Goal: Information Seeking & Learning: Learn about a topic

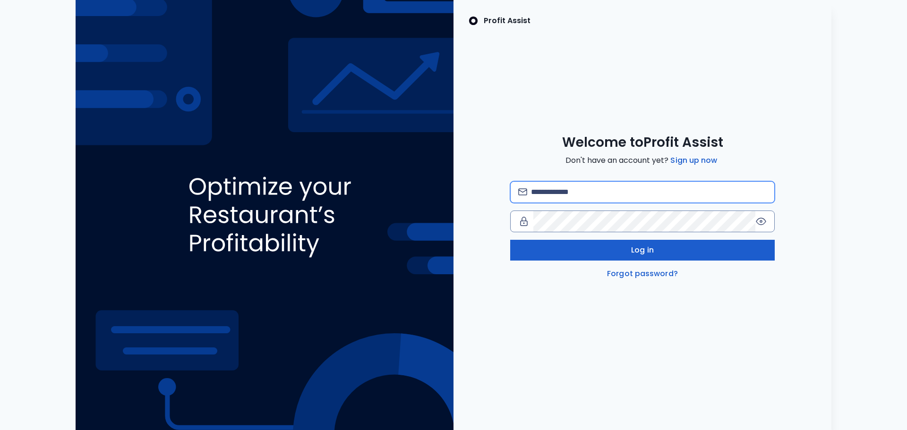
type input "**********"
click at [604, 248] on button "Log in" at bounding box center [642, 250] width 264 height 21
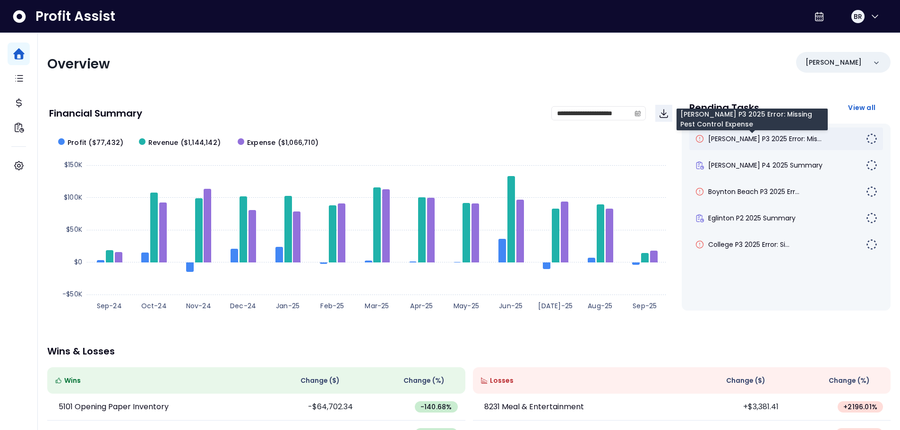
click at [789, 139] on span "[PERSON_NAME] P3 2025 Error: Mis..." at bounding box center [764, 138] width 113 height 9
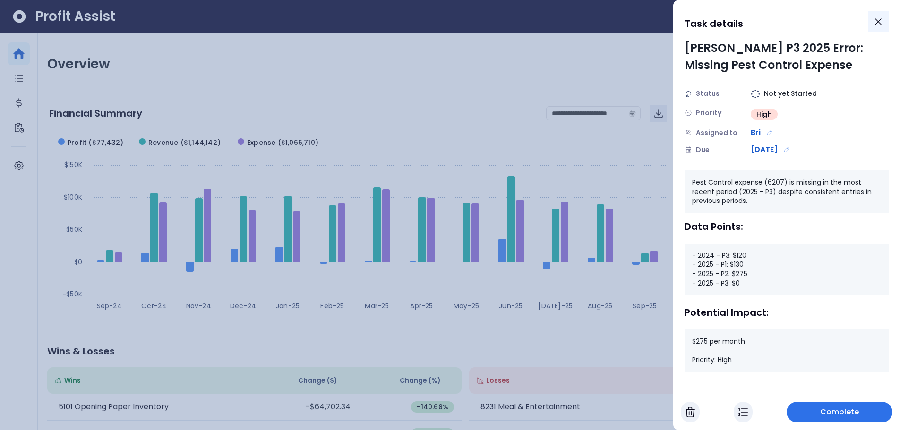
click at [882, 24] on icon "Close" at bounding box center [877, 21] width 11 height 11
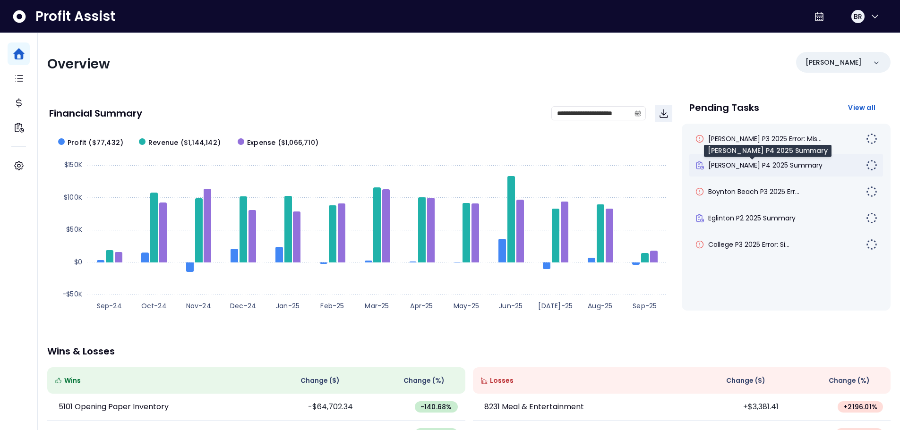
click at [778, 162] on span "[PERSON_NAME] P4 2025 Summary" at bounding box center [765, 165] width 114 height 9
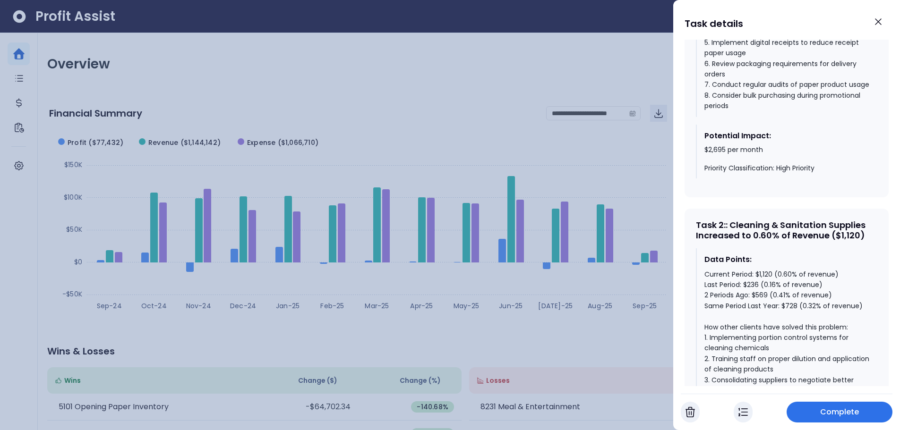
scroll to position [661, 0]
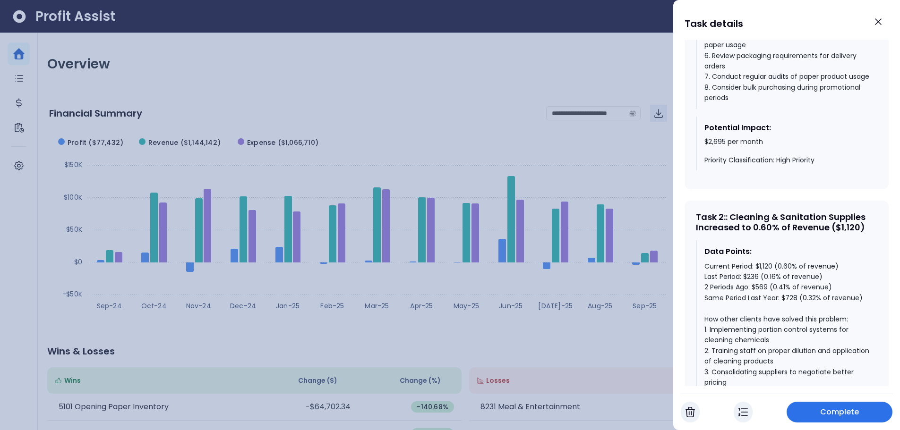
click at [283, 85] on div at bounding box center [450, 215] width 900 height 430
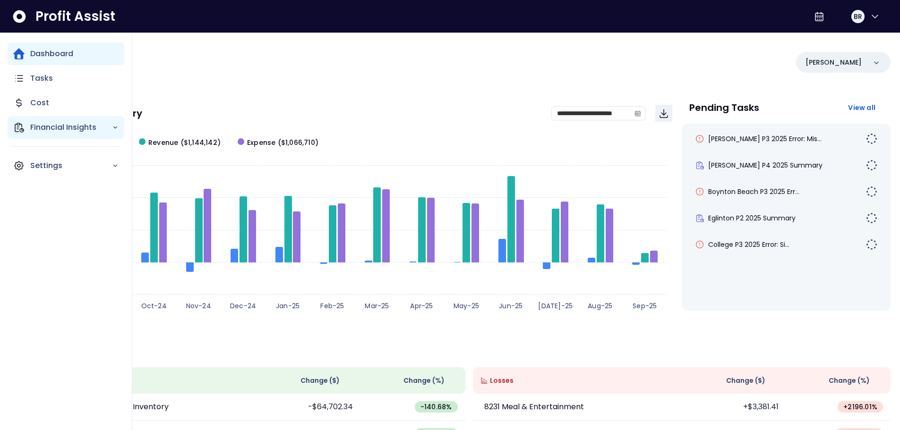
click at [19, 124] on icon "Main navigation" at bounding box center [18, 127] width 11 height 11
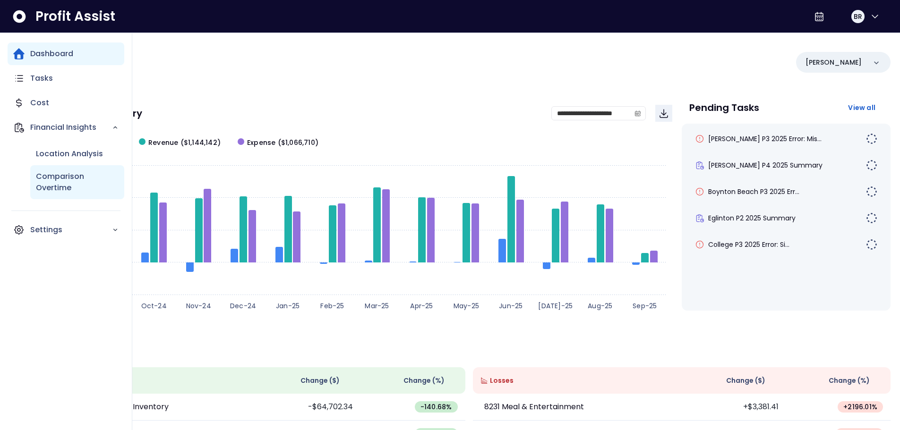
click at [52, 186] on p "Comparison Overtime" at bounding box center [77, 182] width 83 height 23
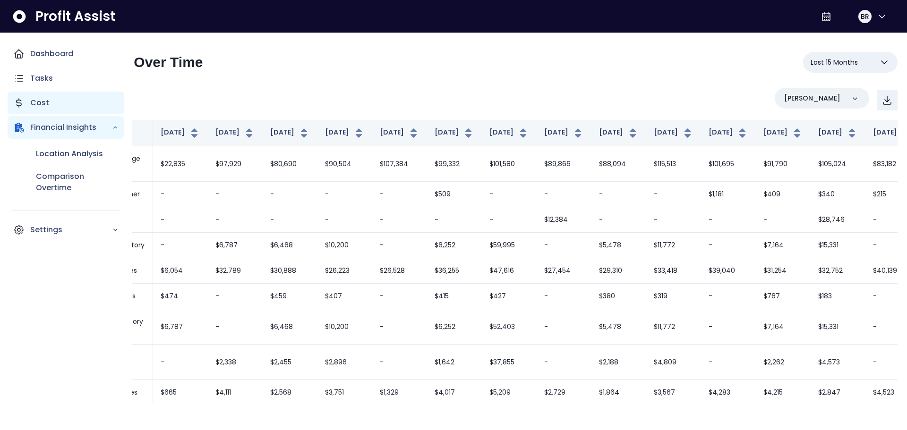
click at [28, 98] on div "Cost" at bounding box center [66, 103] width 117 height 23
